Goal: Task Accomplishment & Management: Manage account settings

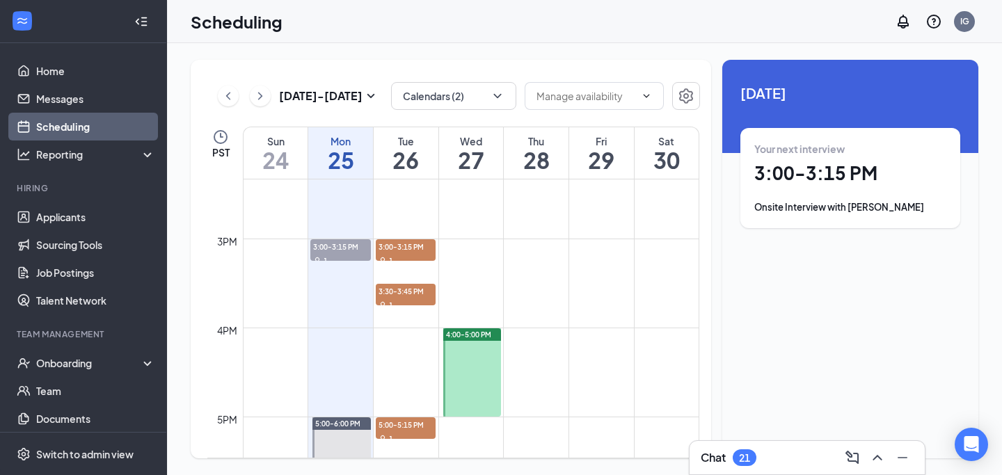
scroll to position [1276, 0]
click at [341, 255] on div "1" at bounding box center [340, 261] width 60 height 14
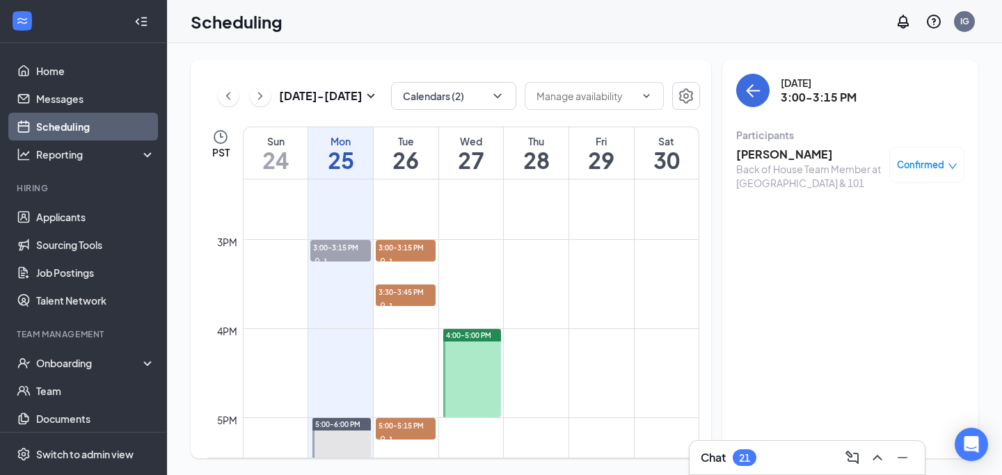
click at [912, 168] on span "Confirmed" at bounding box center [920, 165] width 47 height 14
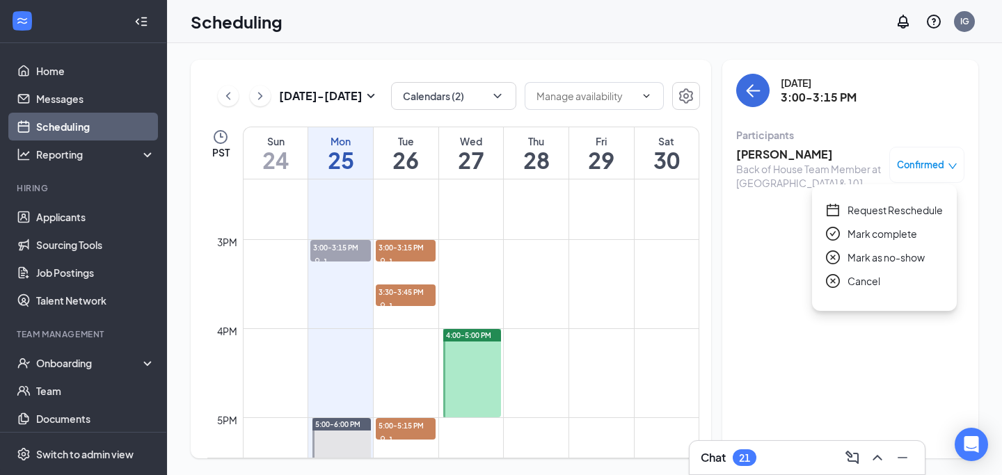
click at [880, 253] on span "Mark as no-show" at bounding box center [885, 257] width 77 height 15
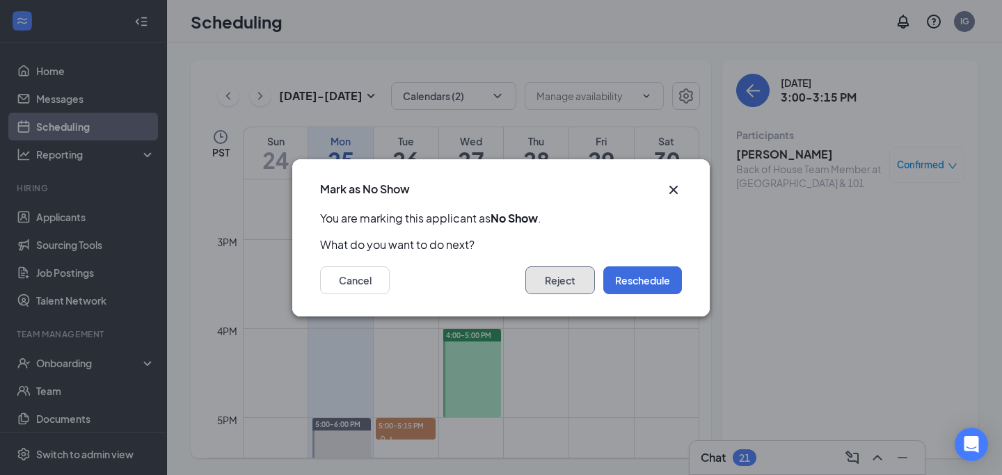
click at [537, 280] on button "Reject" at bounding box center [560, 280] width 70 height 28
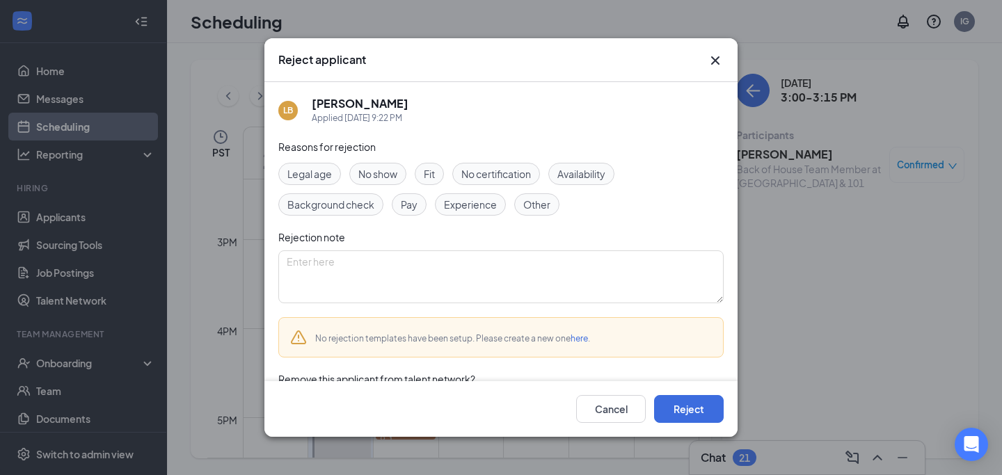
click at [379, 181] on div "No show" at bounding box center [377, 174] width 57 height 22
click at [682, 417] on button "Reject" at bounding box center [689, 409] width 70 height 28
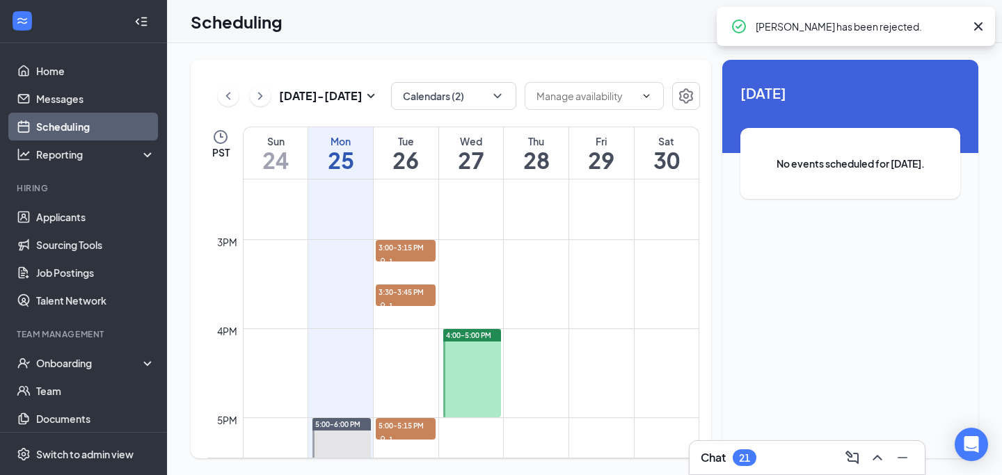
click at [983, 31] on icon "Cross" at bounding box center [978, 26] width 17 height 17
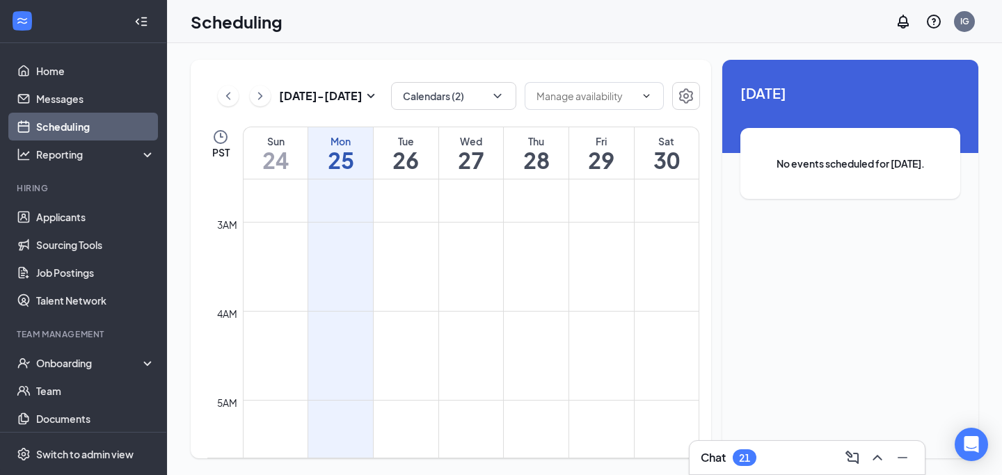
scroll to position [214, 0]
